Goal: Task Accomplishment & Management: Use online tool/utility

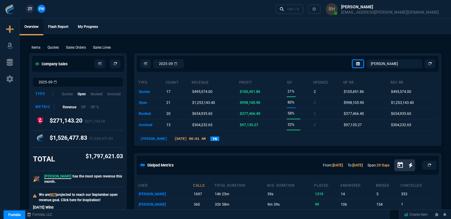
select select "16: [PERSON_NAME]"
click at [52, 46] on p "Quotes" at bounding box center [53, 47] width 11 height 5
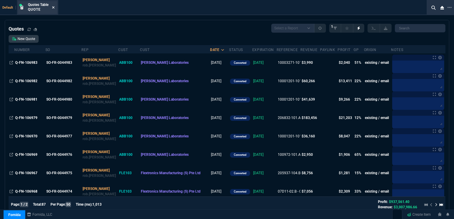
click at [52, 6] on fa-icon at bounding box center [53, 8] width 3 height 4
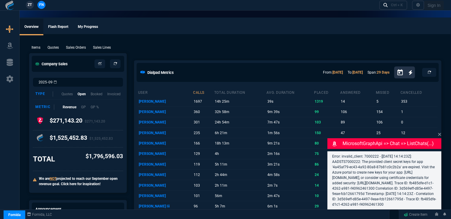
select select "16: [PERSON_NAME]"
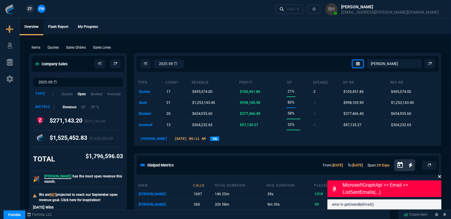
click at [441, 177] on icon at bounding box center [440, 176] width 4 height 5
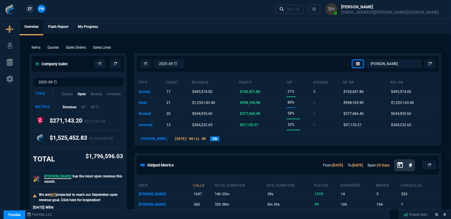
drag, startPoint x: 55, startPoint y: 46, endPoint x: 112, endPoint y: 47, distance: 56.7
click at [55, 46] on p "Quotes" at bounding box center [53, 47] width 11 height 5
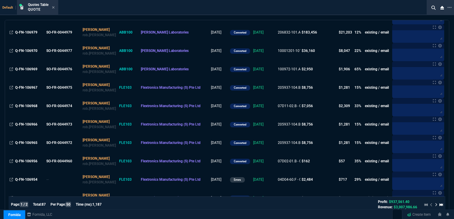
scroll to position [89, 0]
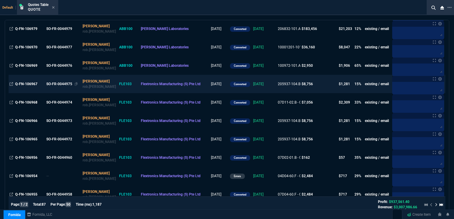
click at [61, 84] on div "SO-FR-0044975" at bounding box center [62, 83] width 33 height 5
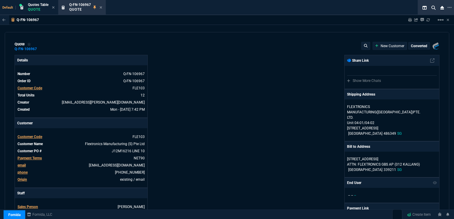
type input "19"
type input "167"
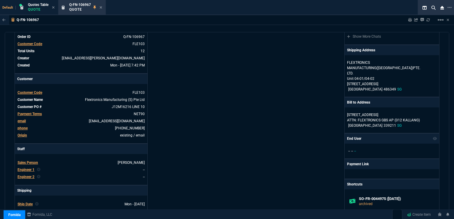
scroll to position [0, 0]
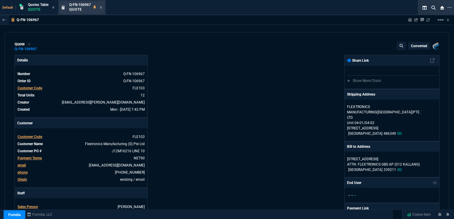
click at [99, 7] on div "Q-FN-106967 Quote" at bounding box center [85, 7] width 33 height 10
click at [101, 8] on icon at bounding box center [100, 8] width 3 height 4
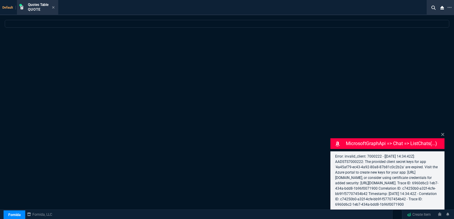
select select "16: [PERSON_NAME]"
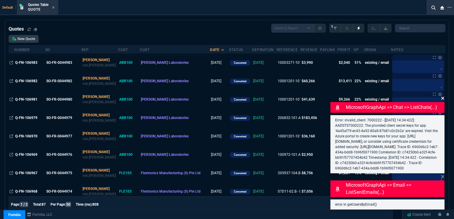
click at [442, 96] on icon at bounding box center [443, 98] width 4 height 5
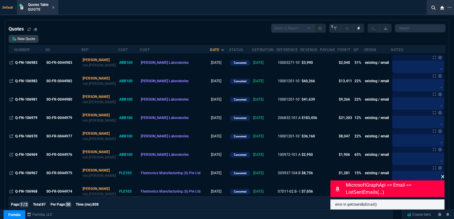
click at [444, 177] on icon at bounding box center [443, 176] width 4 height 5
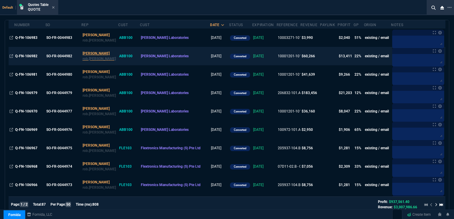
scroll to position [59, 0]
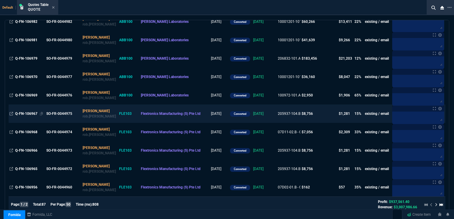
click at [36, 115] on span "Q-FN-106967" at bounding box center [26, 114] width 22 height 4
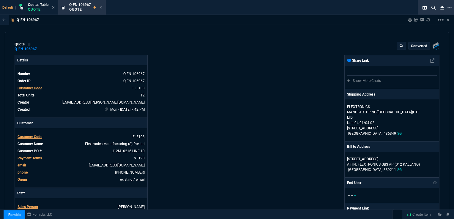
type input "19"
type input "167"
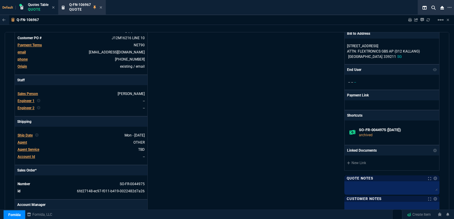
scroll to position [119, 0]
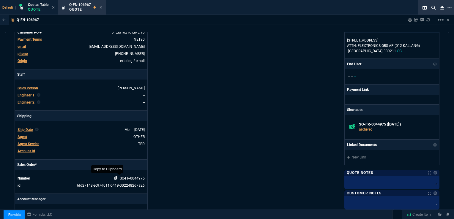
click at [116, 178] on icon at bounding box center [115, 178] width 3 height 4
click at [101, 6] on icon at bounding box center [100, 8] width 3 height 4
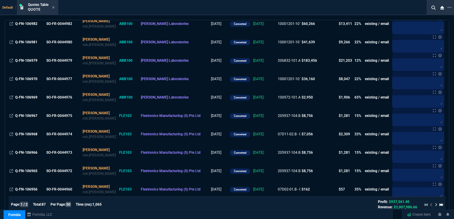
scroll to position [59, 0]
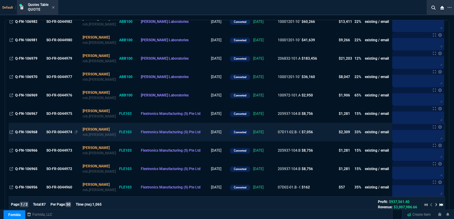
click at [64, 133] on div "SO-FR-0044974" at bounding box center [62, 131] width 33 height 5
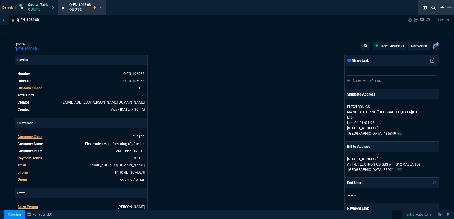
type input "36"
type input "51"
type input "24"
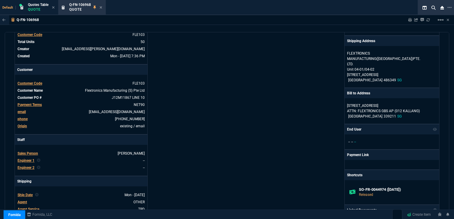
scroll to position [148, 0]
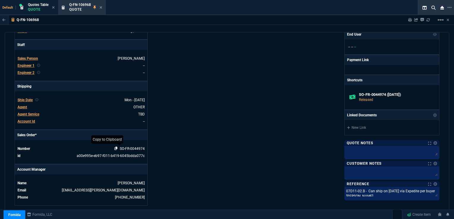
click at [115, 148] on icon at bounding box center [115, 149] width 3 height 4
